Goal: Task Accomplishment & Management: Manage account settings

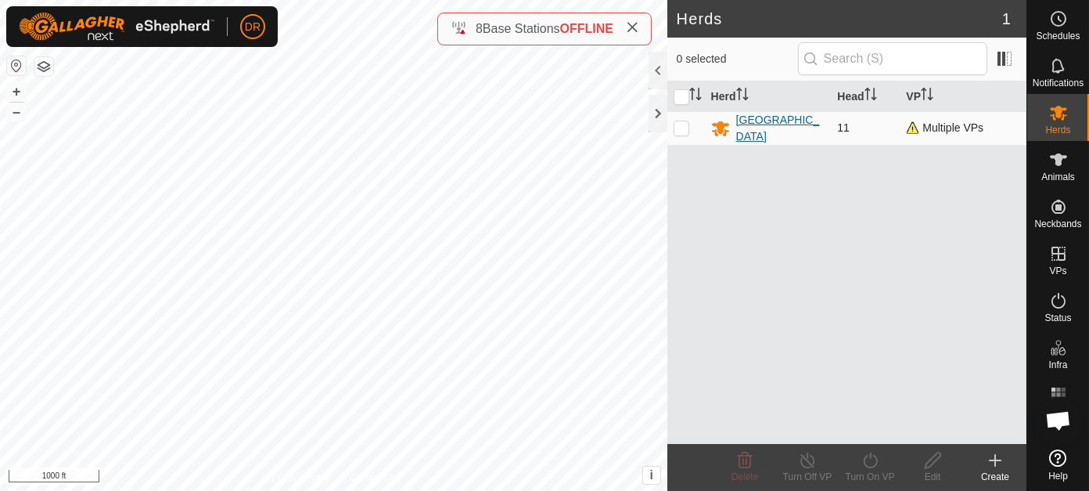
click at [743, 125] on div "[GEOGRAPHIC_DATA]" at bounding box center [780, 128] width 89 height 33
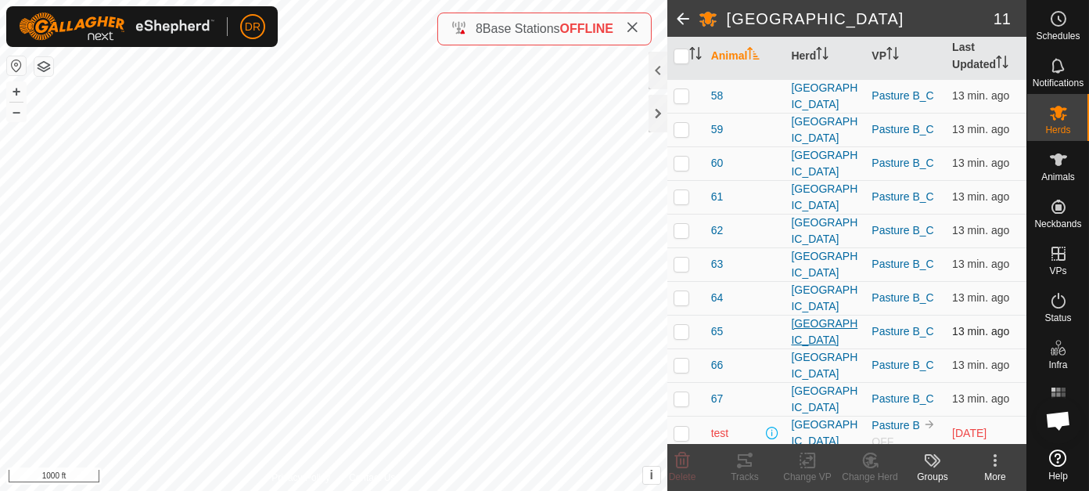
scroll to position [175, 0]
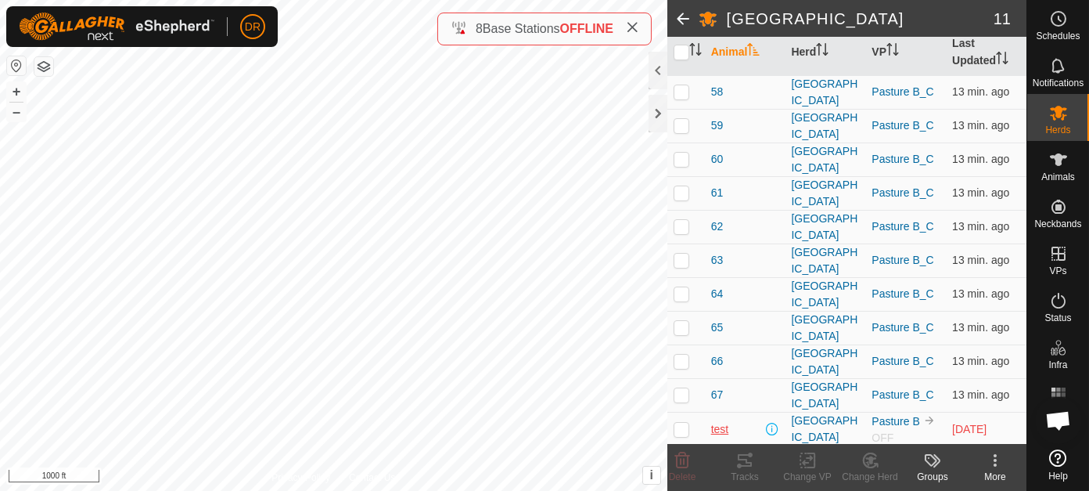
click at [717, 424] on span "test" at bounding box center [720, 429] width 18 height 16
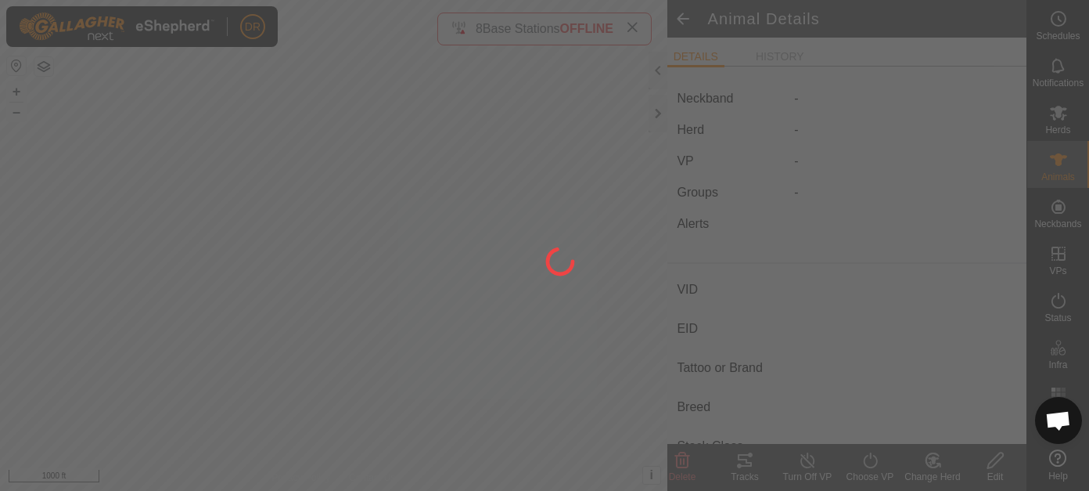
type input "test"
type input "-"
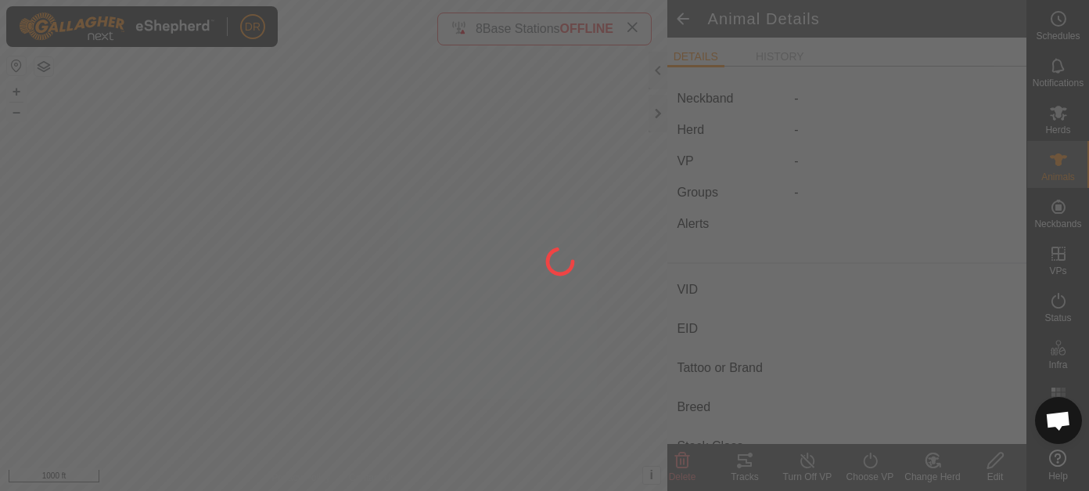
type input "0 kg"
type input "-"
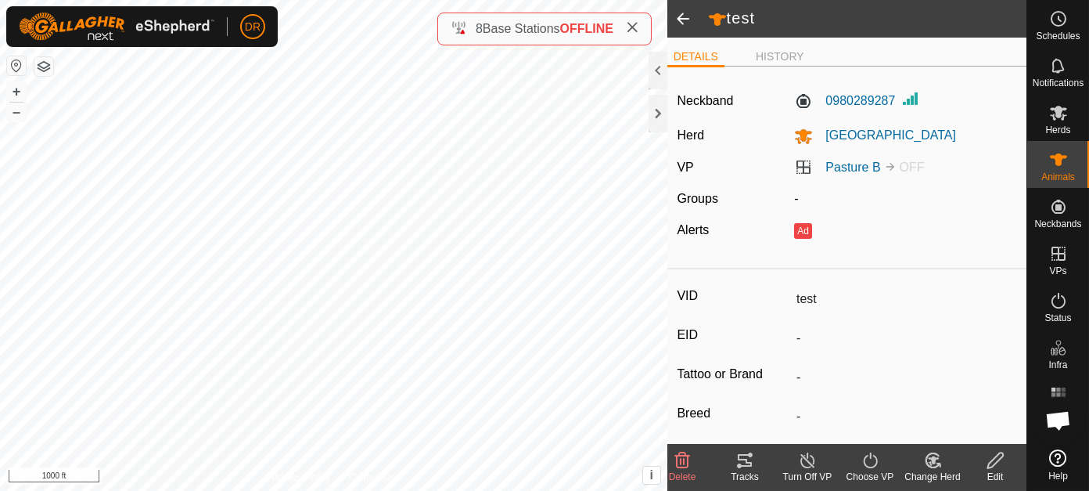
click at [681, 20] on span at bounding box center [682, 19] width 31 height 38
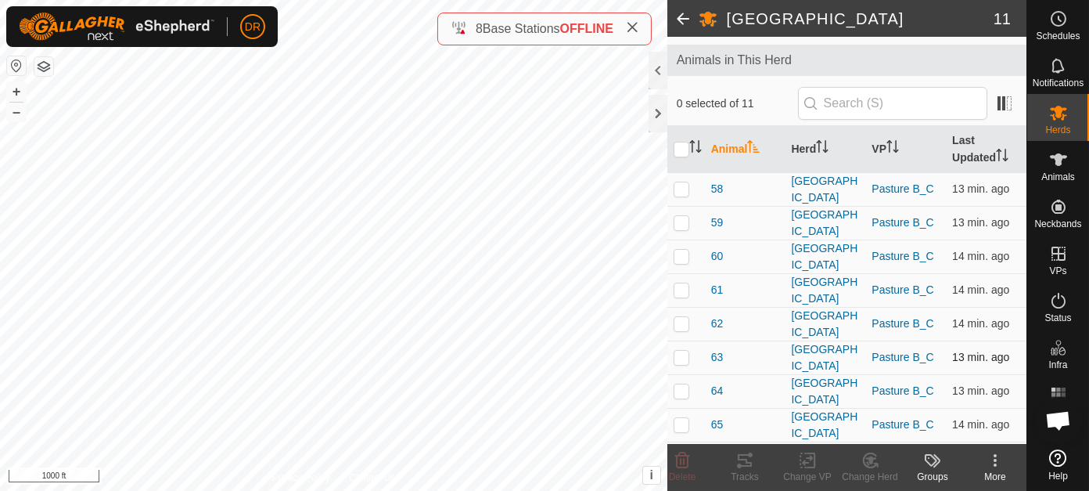
scroll to position [175, 0]
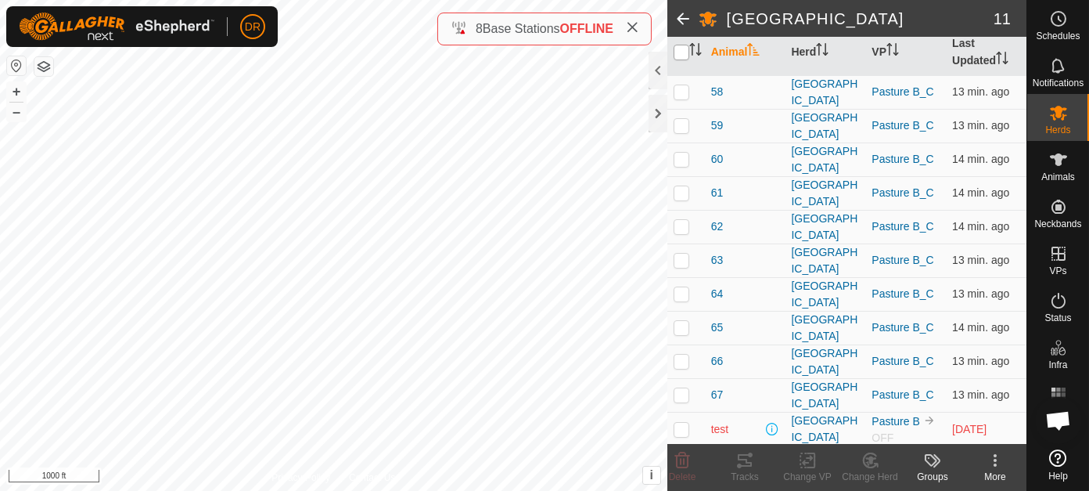
click at [681, 53] on input "checkbox" at bounding box center [682, 53] width 16 height 16
checkbox input "true"
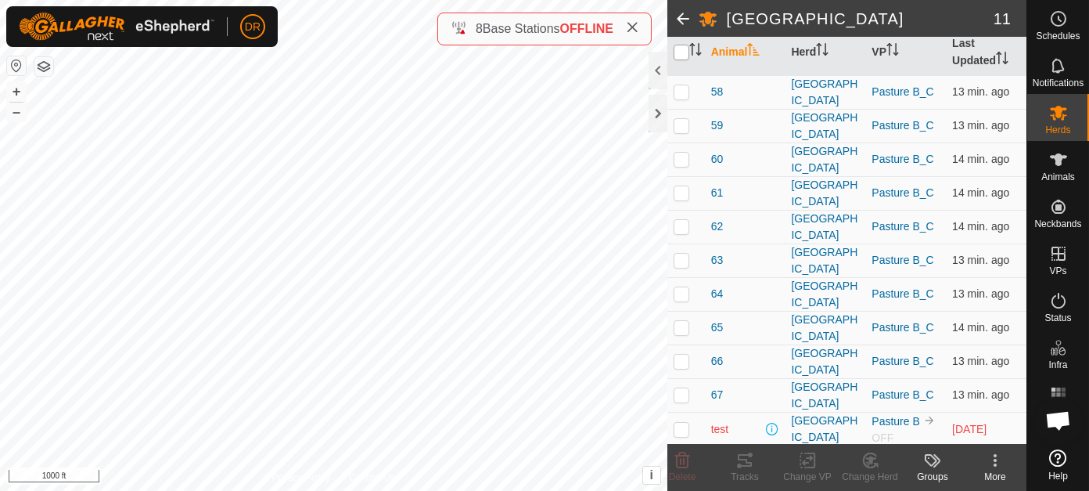
checkbox input "true"
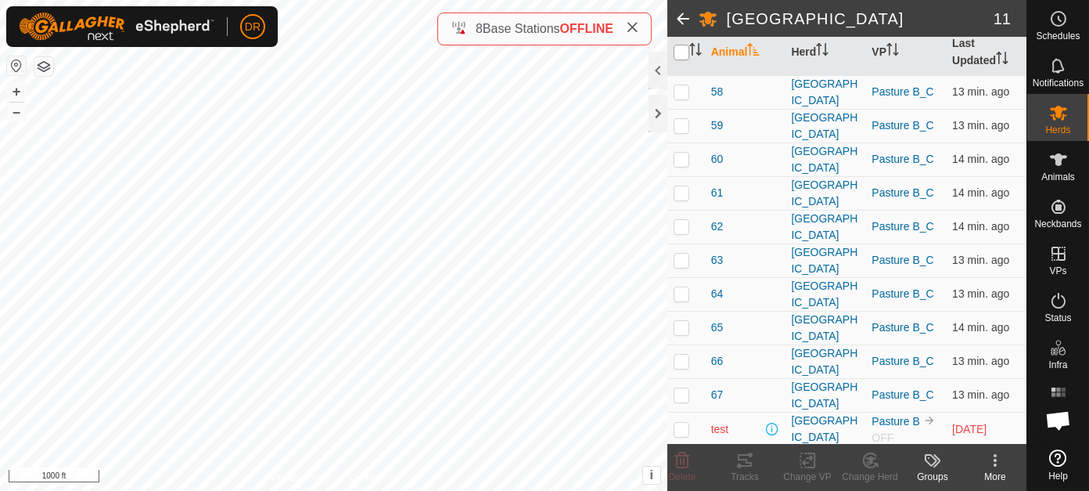
checkbox input "true"
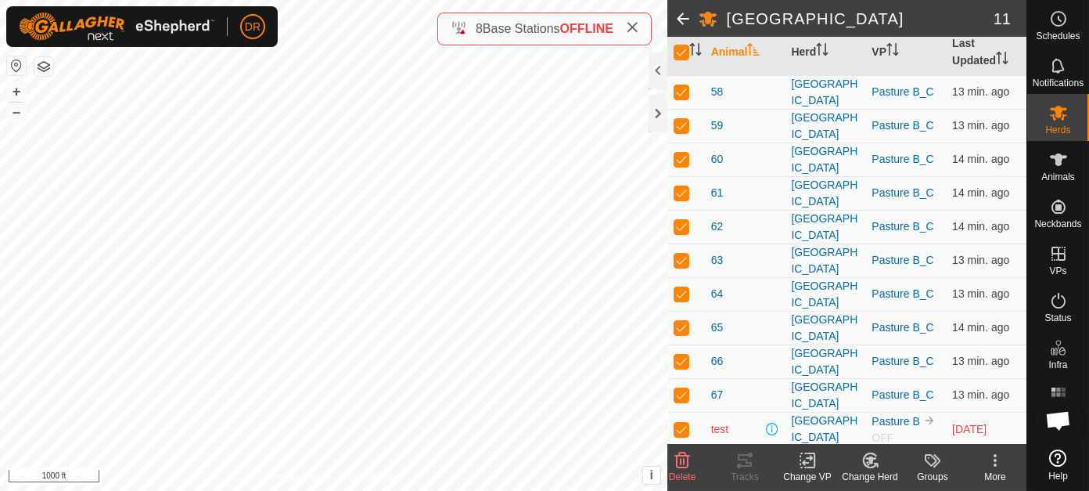
click at [680, 427] on p-checkbox at bounding box center [682, 428] width 16 height 13
checkbox input "false"
click at [742, 464] on icon at bounding box center [744, 460] width 19 height 19
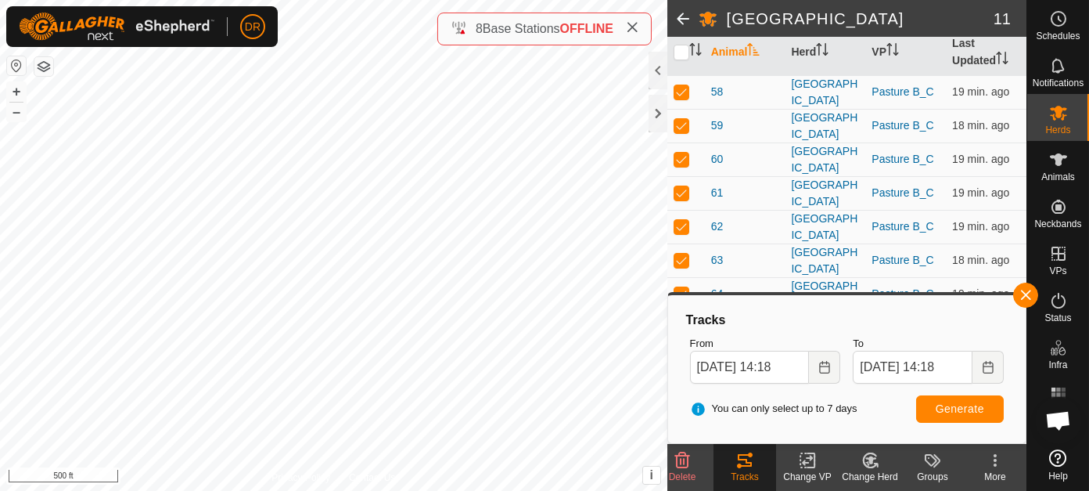
click at [631, 23] on icon at bounding box center [632, 27] width 13 height 13
